Goal: Check status: Check status

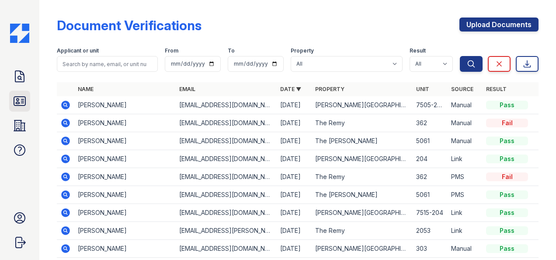
click at [21, 99] on icon at bounding box center [20, 101] width 14 height 14
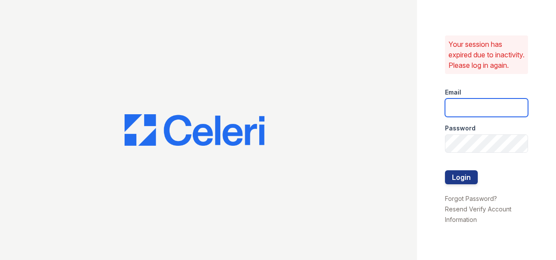
type input "[EMAIL_ADDRESS][DOMAIN_NAME]"
click at [465, 106] on input "[EMAIL_ADDRESS][DOMAIN_NAME]" at bounding box center [486, 107] width 83 height 18
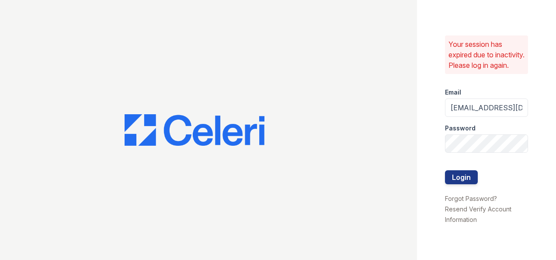
click at [468, 170] on div at bounding box center [486, 161] width 83 height 17
click at [462, 182] on button "Login" at bounding box center [461, 177] width 33 height 14
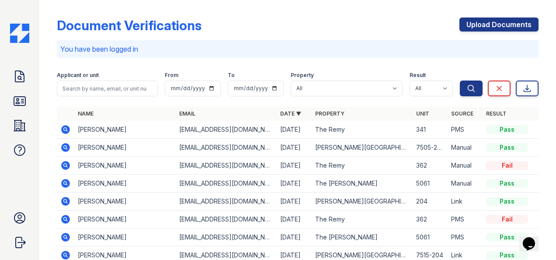
click at [273, 24] on div "Document Verifications Upload Documents" at bounding box center [298, 28] width 482 height 23
click at [24, 101] on icon at bounding box center [20, 101] width 14 height 14
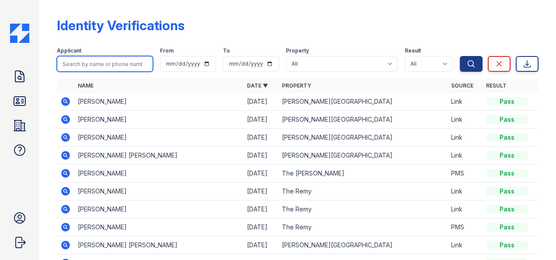
click at [127, 66] on input "search" at bounding box center [105, 64] width 96 height 16
type input "Kavara"
click at [460, 56] on button "Search" at bounding box center [471, 64] width 23 height 16
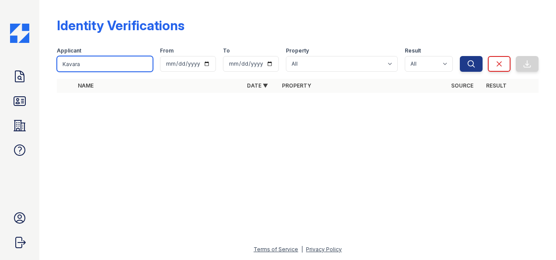
click at [98, 64] on input "Kavara" at bounding box center [105, 64] width 96 height 16
type input "Kav"
click at [460, 56] on button "Search" at bounding box center [471, 64] width 23 height 16
click at [102, 66] on input "Kav" at bounding box center [105, 64] width 96 height 16
click at [460, 56] on button "Search" at bounding box center [471, 64] width 23 height 16
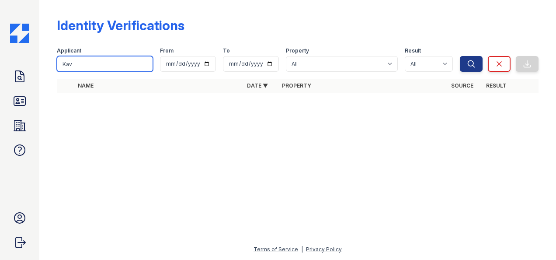
click at [101, 63] on input "Kav" at bounding box center [105, 64] width 96 height 16
type input "K"
type input "Mcdonald"
click at [460, 56] on button "Search" at bounding box center [471, 64] width 23 height 16
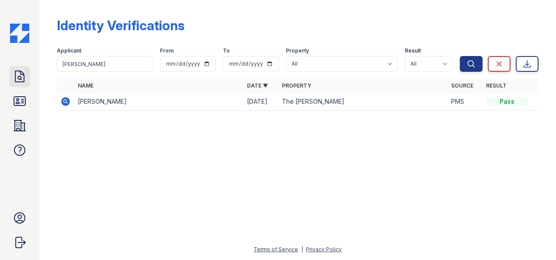
click at [25, 76] on icon at bounding box center [20, 77] width 14 height 14
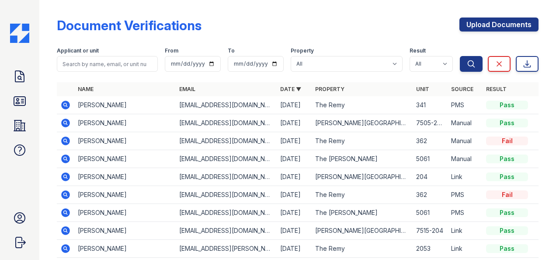
click at [65, 105] on icon at bounding box center [65, 104] width 2 height 2
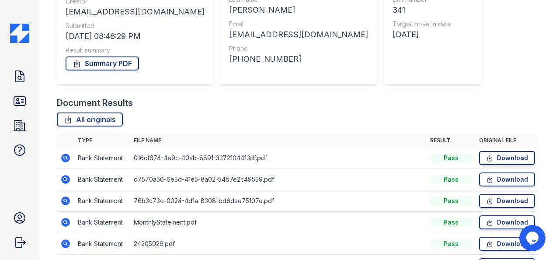
scroll to position [236, 0]
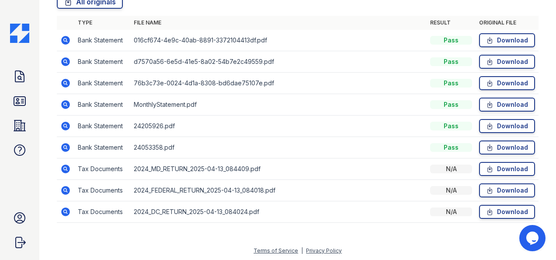
click at [66, 146] on icon at bounding box center [65, 147] width 2 height 2
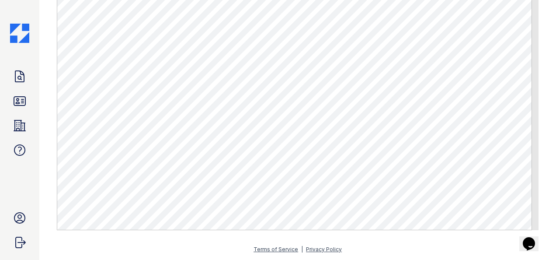
scroll to position [327, 0]
click at [25, 77] on icon at bounding box center [20, 77] width 14 height 14
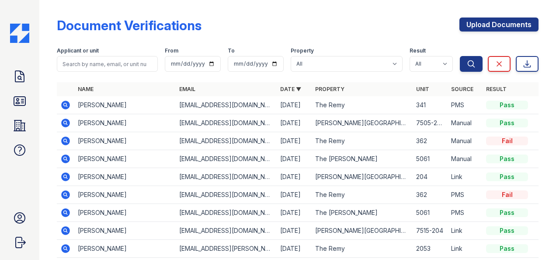
click at [68, 105] on icon at bounding box center [65, 105] width 9 height 9
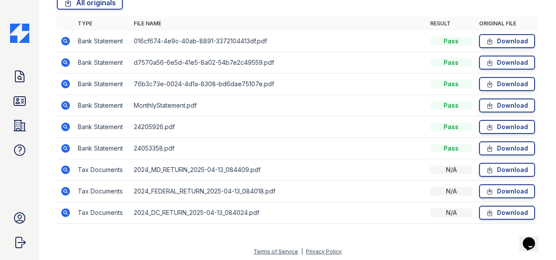
scroll to position [236, 0]
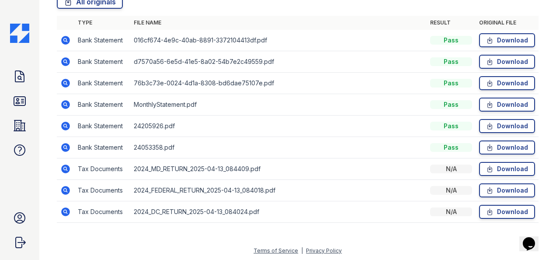
click at [66, 169] on icon at bounding box center [65, 169] width 10 height 10
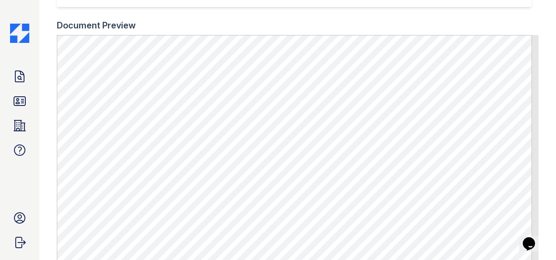
scroll to position [327, 0]
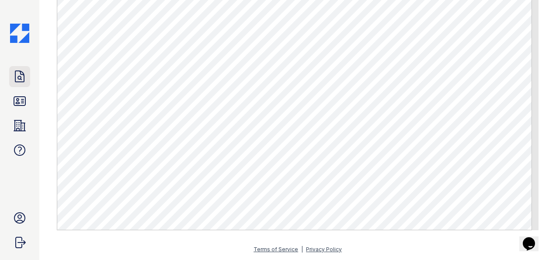
click at [20, 83] on icon at bounding box center [20, 77] width 14 height 14
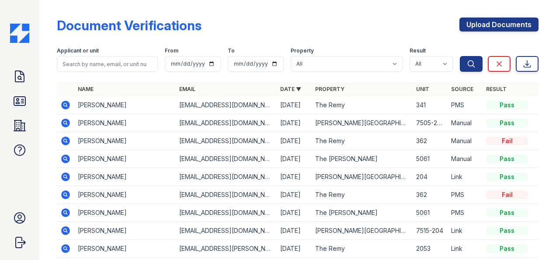
click at [66, 105] on icon at bounding box center [65, 104] width 2 height 2
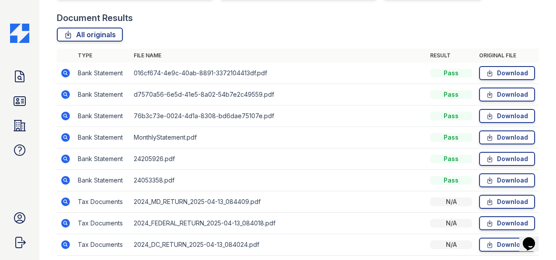
scroll to position [192, 0]
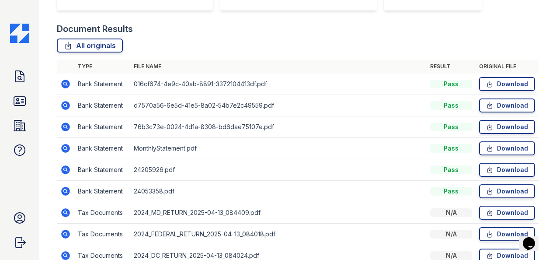
click at [64, 85] on icon at bounding box center [65, 84] width 9 height 9
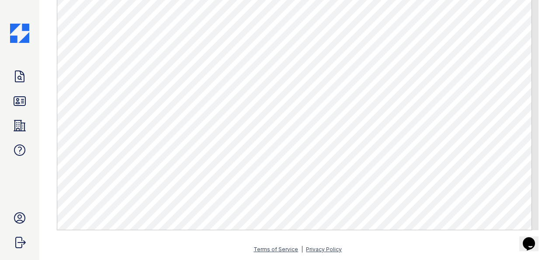
scroll to position [456, 0]
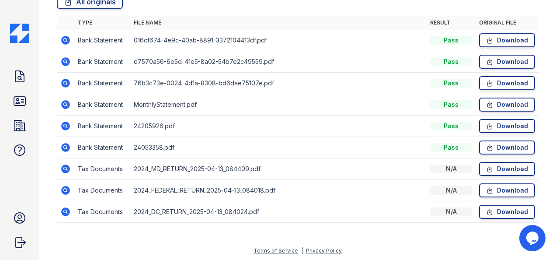
click at [66, 187] on icon at bounding box center [65, 190] width 10 height 10
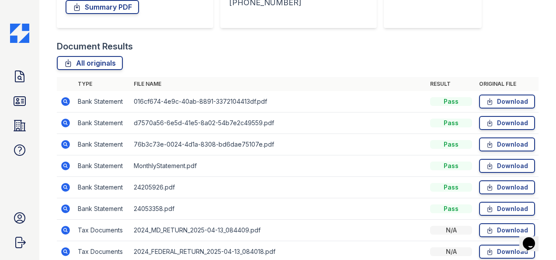
scroll to position [236, 0]
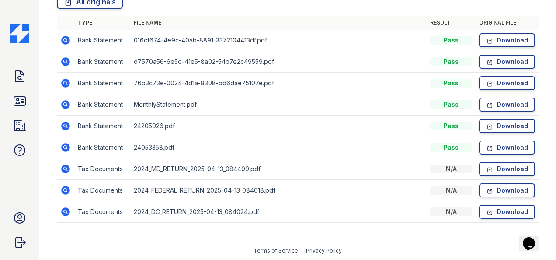
click at [67, 61] on icon at bounding box center [65, 61] width 9 height 9
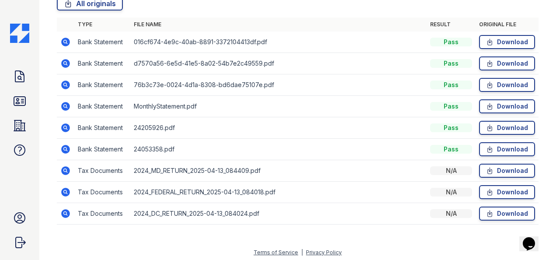
scroll to position [236, 0]
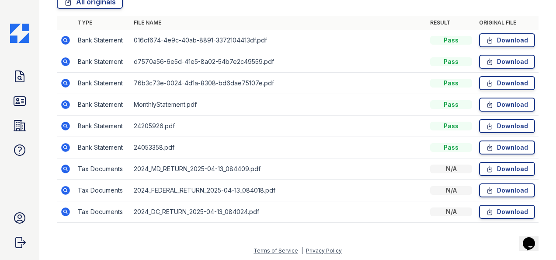
click at [69, 211] on icon at bounding box center [65, 211] width 9 height 9
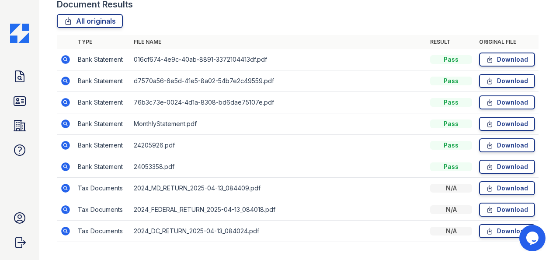
scroll to position [219, 0]
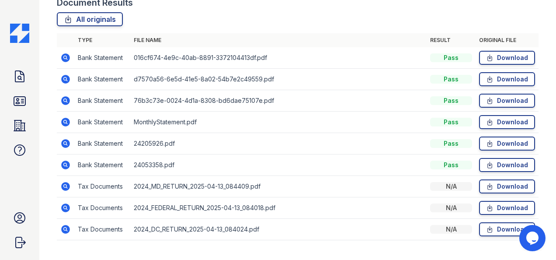
click at [67, 143] on icon at bounding box center [65, 143] width 9 height 9
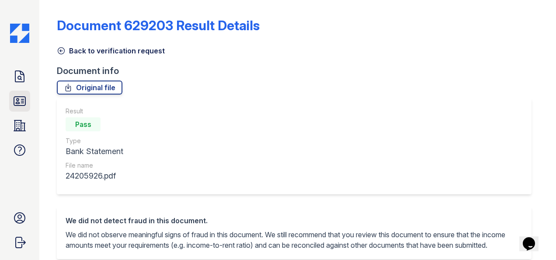
click at [21, 101] on icon at bounding box center [20, 101] width 14 height 14
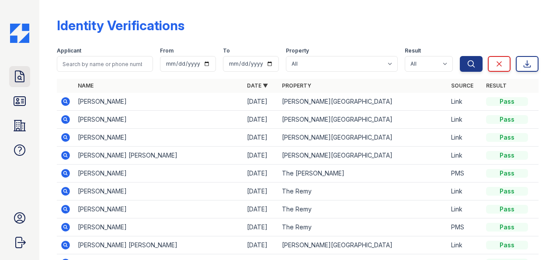
click at [19, 80] on icon at bounding box center [20, 77] width 14 height 14
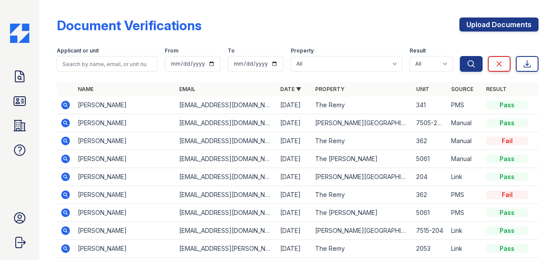
click at [69, 140] on icon at bounding box center [65, 140] width 9 height 9
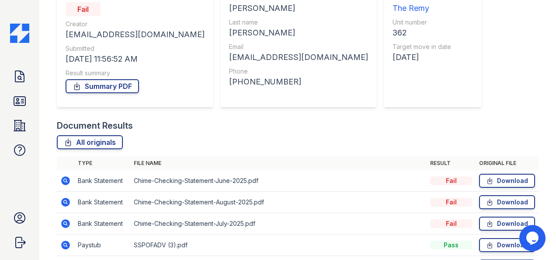
scroll to position [151, 0]
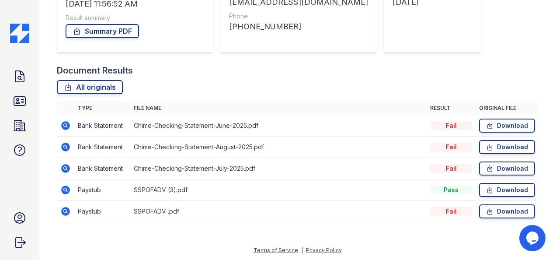
click at [69, 189] on icon at bounding box center [65, 189] width 9 height 9
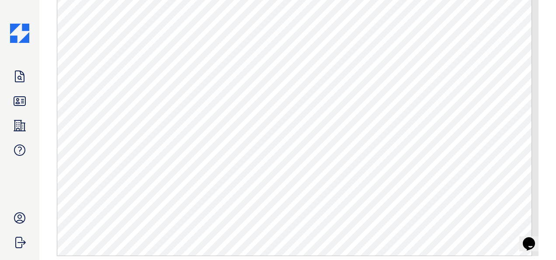
scroll to position [394, 0]
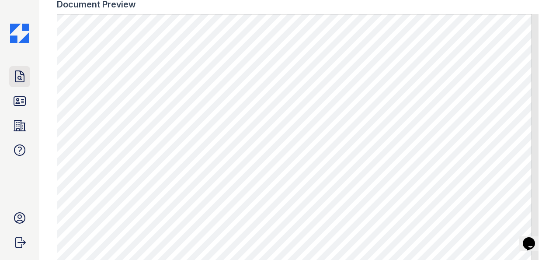
click at [22, 77] on icon at bounding box center [20, 77] width 14 height 14
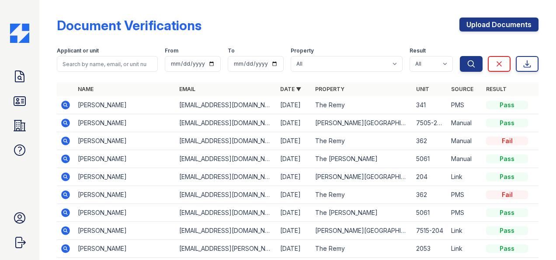
click at [68, 194] on icon at bounding box center [65, 194] width 9 height 9
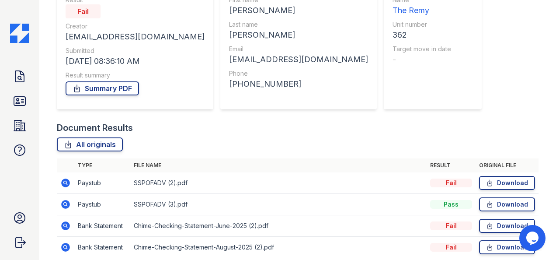
scroll to position [151, 0]
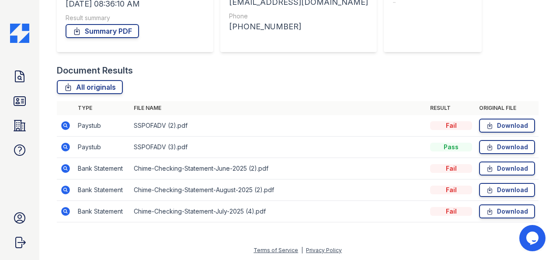
click at [68, 165] on icon at bounding box center [65, 168] width 9 height 9
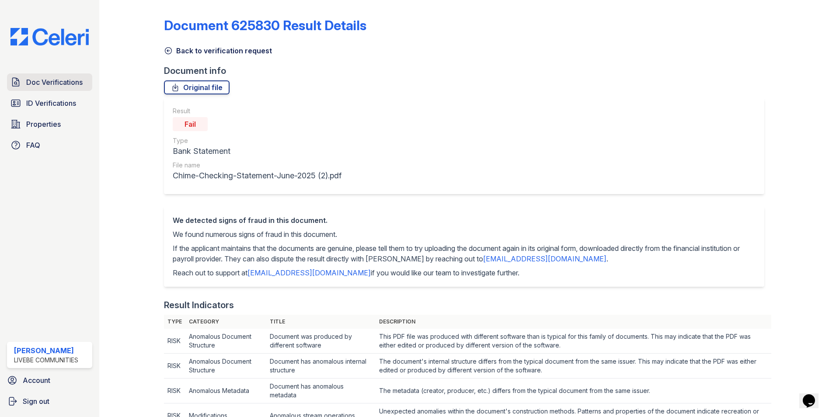
drag, startPoint x: 46, startPoint y: 82, endPoint x: 42, endPoint y: 79, distance: 5.3
click at [46, 82] on span "Doc Verifications" at bounding box center [54, 82] width 56 height 10
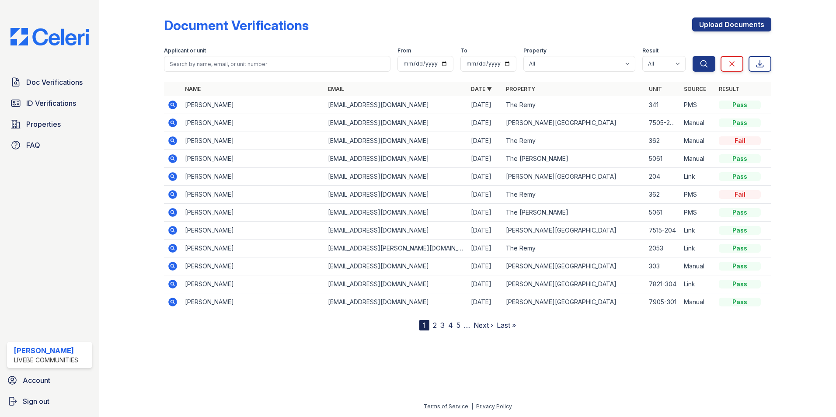
click at [206, 108] on td "Kavara McDonald" at bounding box center [253, 105] width 143 height 18
click at [206, 103] on td "Kavara McDonald" at bounding box center [253, 105] width 143 height 18
click at [173, 105] on icon at bounding box center [173, 105] width 10 height 10
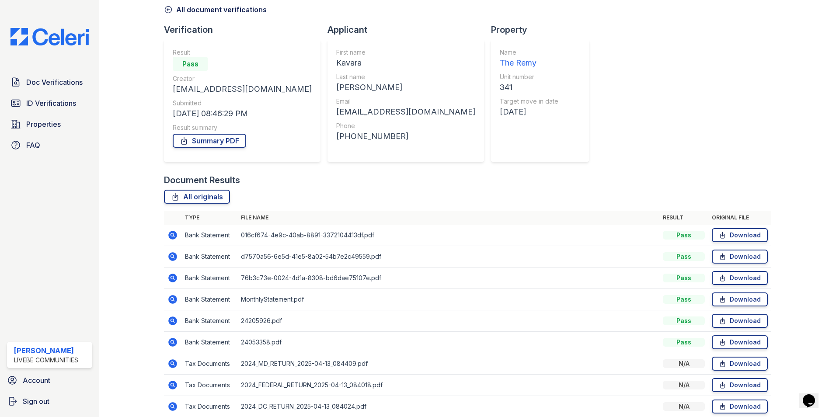
scroll to position [80, 0]
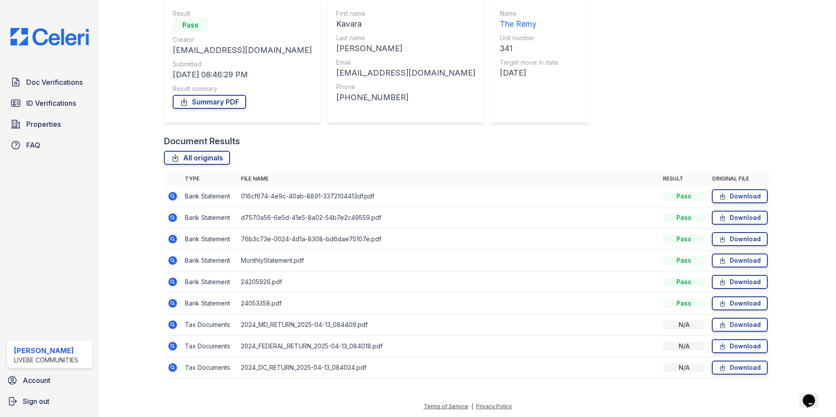
click at [173, 198] on icon at bounding box center [173, 196] width 10 height 10
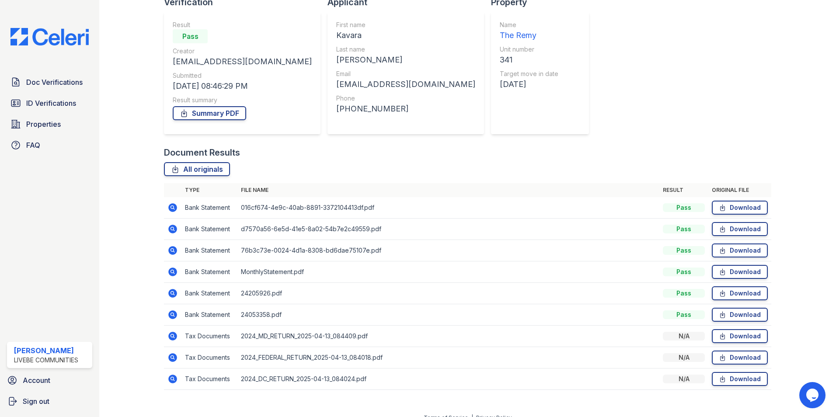
scroll to position [80, 0]
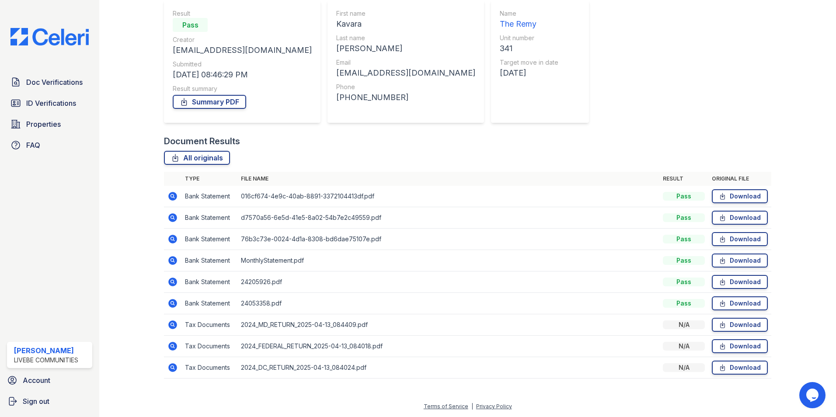
click at [175, 216] on icon at bounding box center [172, 217] width 9 height 9
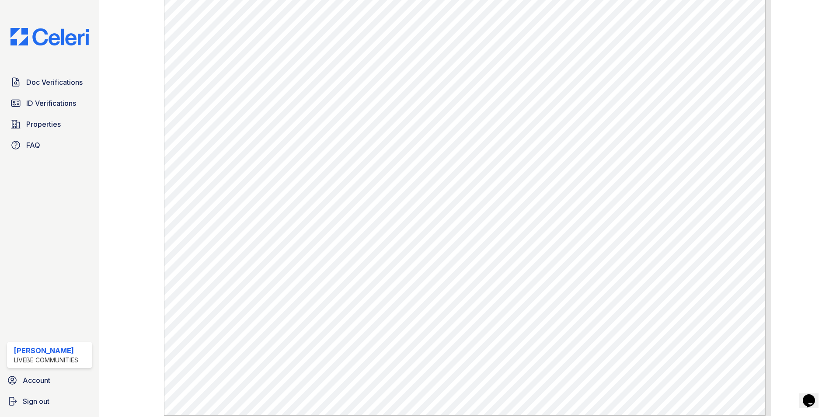
scroll to position [392, 0]
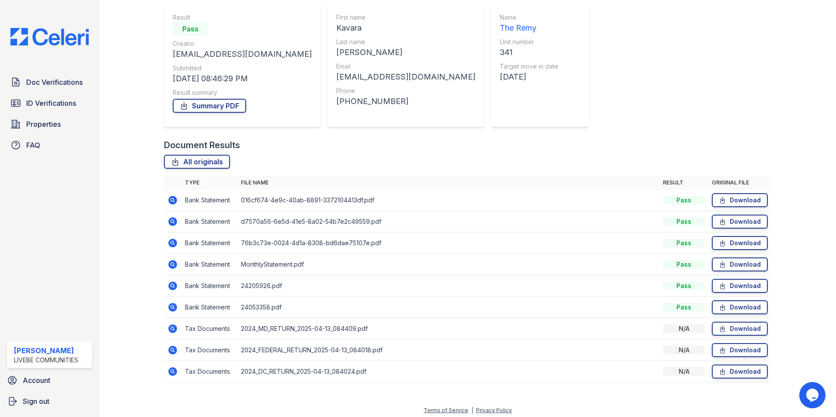
scroll to position [80, 0]
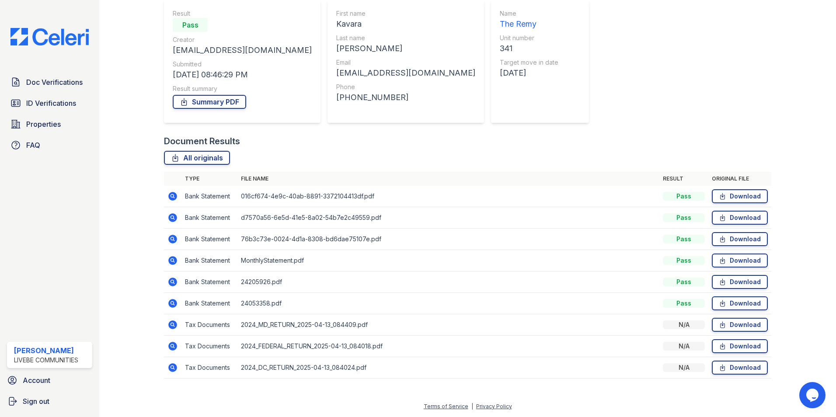
click at [172, 257] on icon at bounding box center [172, 260] width 9 height 9
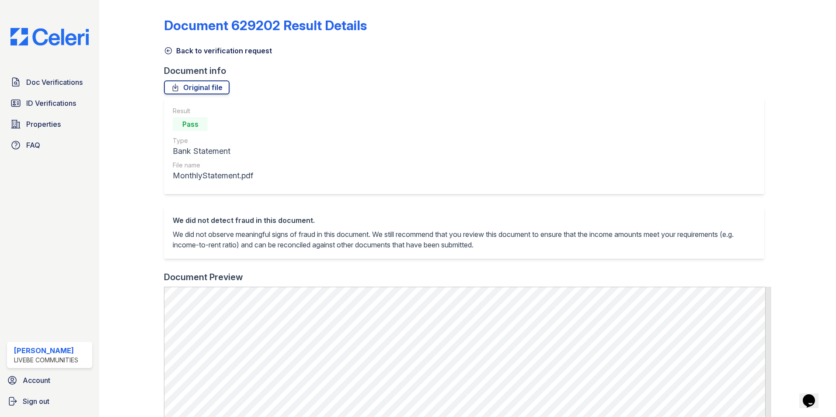
drag, startPoint x: 0, startPoint y: 0, endPoint x: 100, endPoint y: 39, distance: 107.5
click at [113, 38] on div "Document 629202 Result Details Back to verification request Document info Origi…" at bounding box center [467, 208] width 737 height 417
click at [173, 52] on link "Back to verification request" at bounding box center [218, 50] width 108 height 10
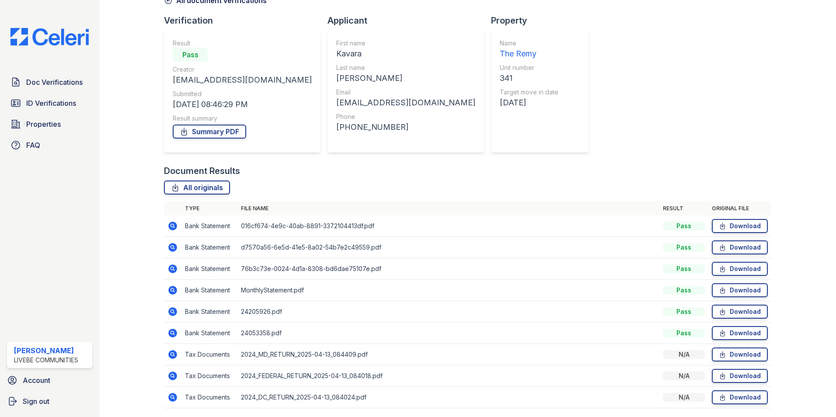
scroll to position [80, 0]
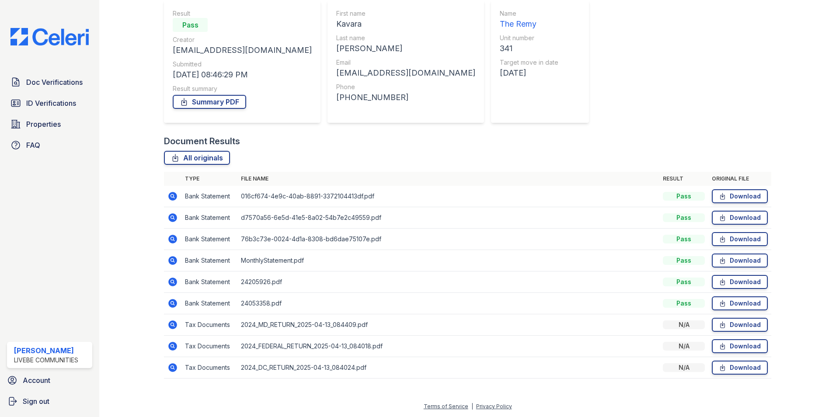
click at [582, 119] on div "Document Verification 195075 All document verifications Verification Result Pas…" at bounding box center [468, 155] width 608 height 464
drag, startPoint x: 328, startPoint y: 297, endPoint x: 296, endPoint y: 295, distance: 32.4
click at [328, 296] on td "24053358.pdf" at bounding box center [448, 303] width 422 height 21
click at [169, 302] on icon at bounding box center [172, 303] width 9 height 9
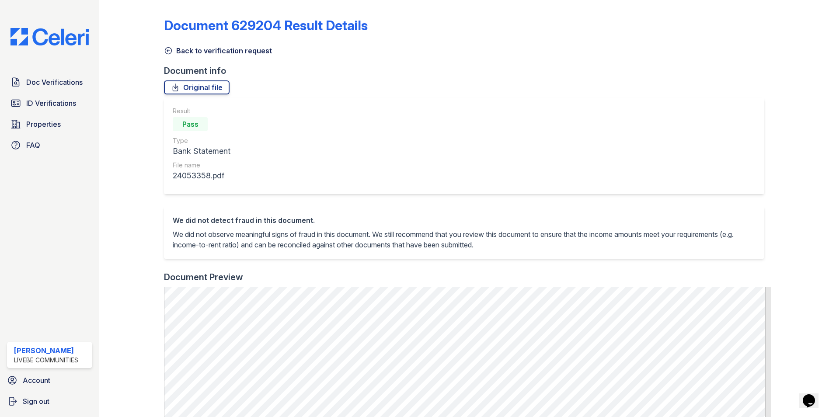
click at [337, 128] on div "Result Pass Type Bank Statement File name 24053358.pdf" at bounding box center [464, 146] width 601 height 96
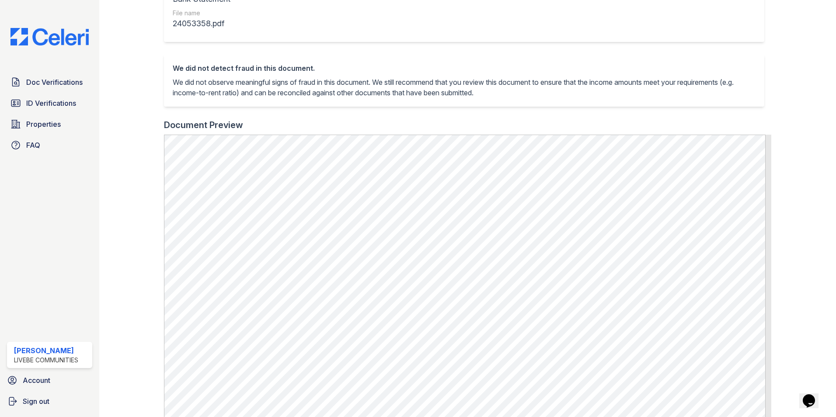
scroll to position [175, 0]
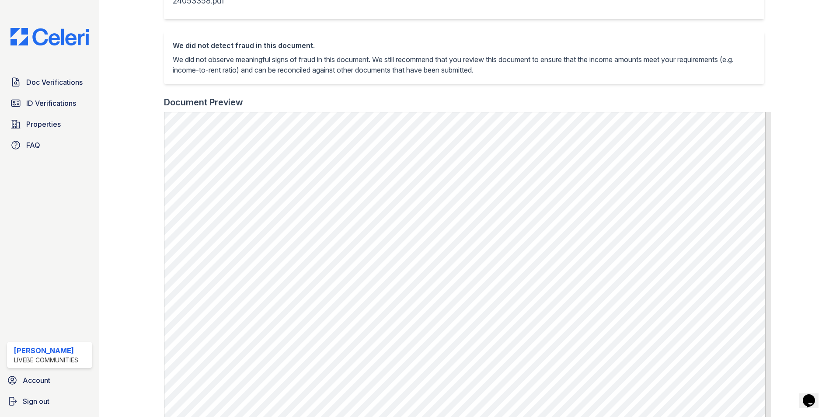
click at [804, 66] on div at bounding box center [797, 179] width 51 height 701
